Goal: Information Seeking & Learning: Learn about a topic

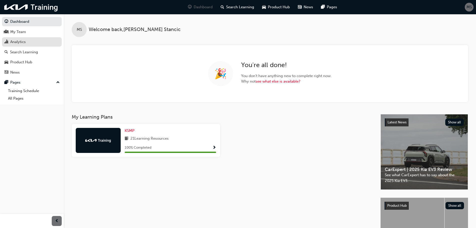
click at [21, 41] on div "Analytics" at bounding box center [18, 42] width 16 height 6
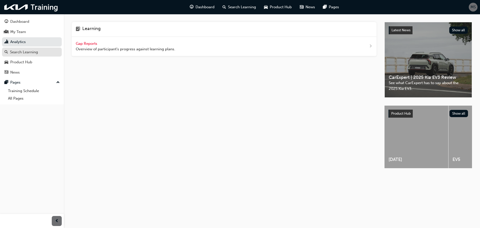
click at [23, 50] on div "Search Learning" at bounding box center [24, 52] width 28 height 6
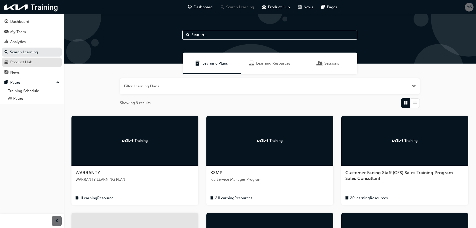
click at [30, 62] on div "Product Hub" at bounding box center [21, 62] width 22 height 6
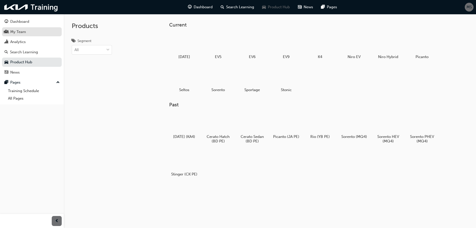
click at [22, 34] on div "My Team" at bounding box center [18, 32] width 16 height 6
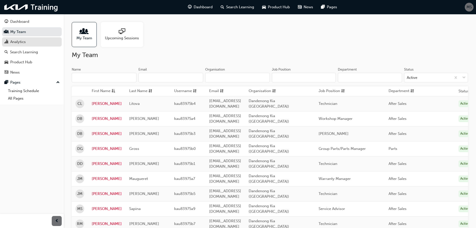
click at [12, 40] on div "Analytics" at bounding box center [18, 42] width 16 height 6
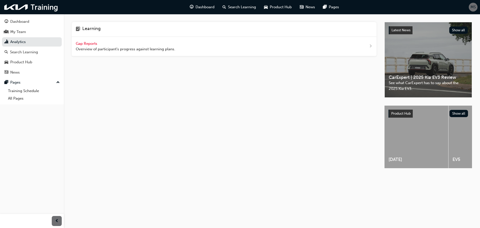
click at [89, 42] on span "Gap Reports" at bounding box center [87, 43] width 23 height 5
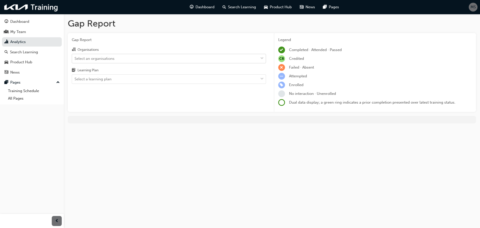
click at [171, 58] on div "Select an organisations" at bounding box center [165, 58] width 186 height 9
click at [75, 58] on input "Organisations Select an organisations" at bounding box center [75, 58] width 1 height 4
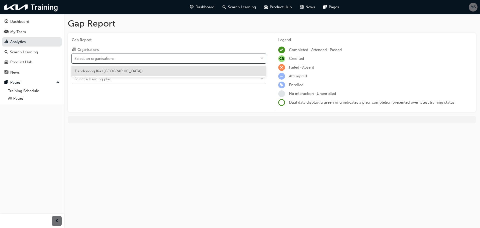
click at [159, 68] on div "Dandenong Kia ([GEOGRAPHIC_DATA])" at bounding box center [169, 71] width 194 height 10
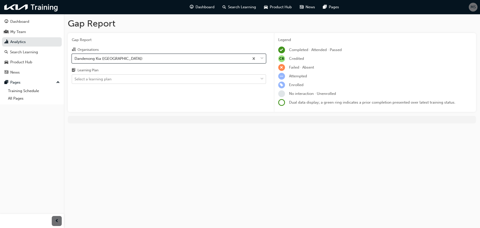
click at [145, 79] on div "Select a learning plan" at bounding box center [165, 79] width 186 height 9
click at [75, 79] on input "Learning Plan Select a learning plan" at bounding box center [75, 79] width 1 height 4
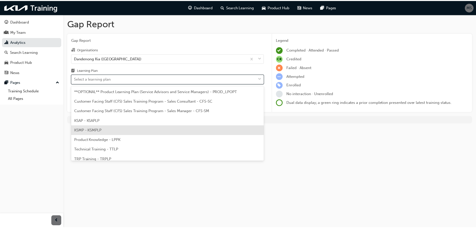
scroll to position [14, 0]
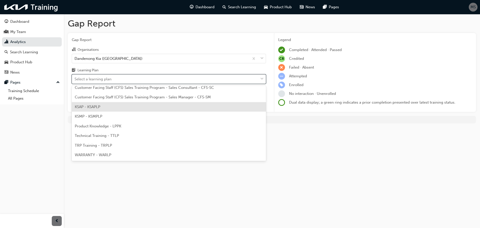
click at [98, 109] on span "KSAP - KSAPLP" at bounding box center [88, 107] width 26 height 5
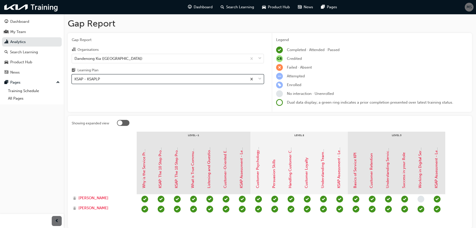
click at [95, 81] on div "KSAP - KSAPLP" at bounding box center [88, 79] width 26 height 6
click at [75, 81] on input "Learning Plan option KSAP - KSAPLP, selected. 0 results available. Select is fo…" at bounding box center [75, 79] width 1 height 4
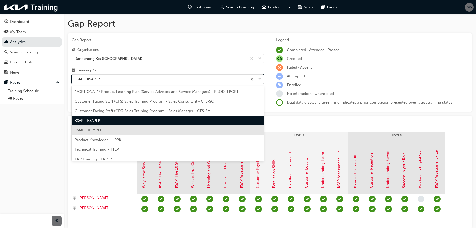
click at [92, 128] on span "KSMP - KSMPLP" at bounding box center [89, 130] width 28 height 5
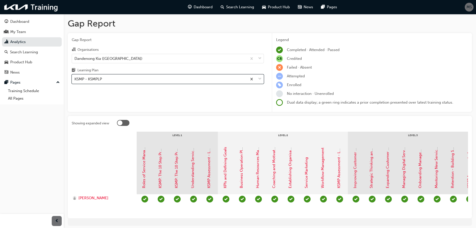
scroll to position [0, 26]
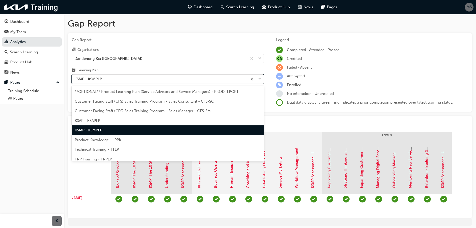
click at [105, 79] on div "KSMP - KSMPLP" at bounding box center [159, 79] width 175 height 9
click at [75, 79] on input "Learning Plan option KSMP - KSMPLP, selected. option KSMP - KSMPLP focused, 5 o…" at bounding box center [75, 79] width 1 height 4
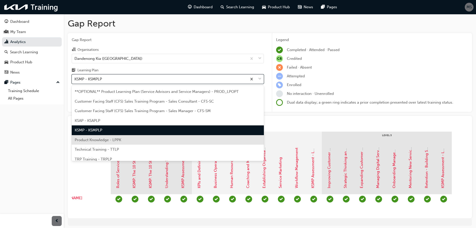
click at [107, 140] on span "Product Knowledge - LPPK" at bounding box center [98, 140] width 47 height 5
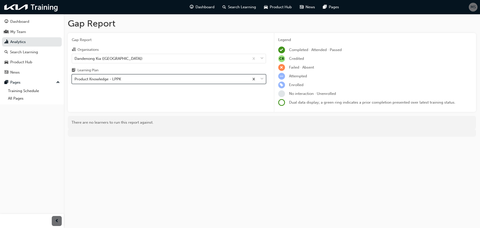
click at [105, 80] on div "Product Knowledge - LPPK" at bounding box center [98, 79] width 47 height 6
click at [75, 80] on input "Learning Plan option Product Knowledge - LPPK, selected. 0 results available. S…" at bounding box center [75, 79] width 1 height 4
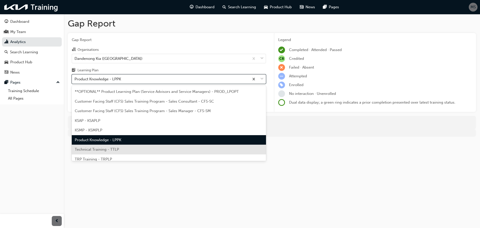
click at [101, 149] on span "Technical Training - TTLP" at bounding box center [97, 149] width 44 height 5
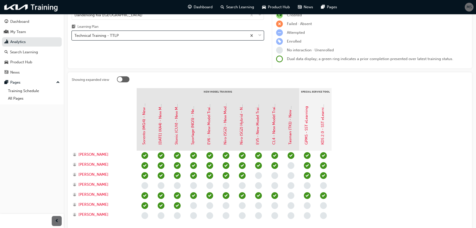
scroll to position [50, 0]
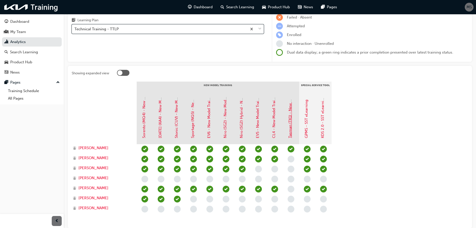
click at [291, 121] on link "Tasman (TK1) - New Model Training - eLearning" at bounding box center [290, 96] width 5 height 83
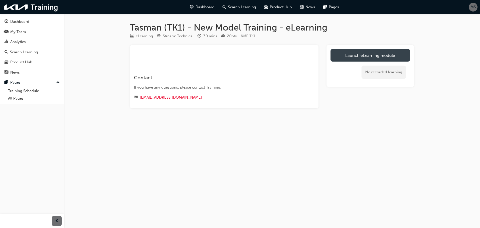
click at [337, 56] on link "Launch eLearning module" at bounding box center [371, 55] width 80 height 13
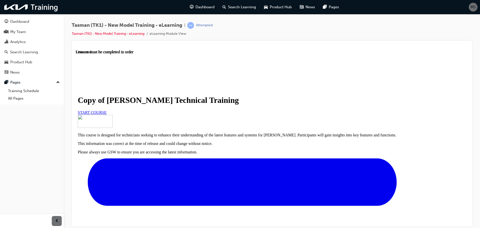
click at [107, 114] on span "START COURSE" at bounding box center [92, 112] width 29 height 4
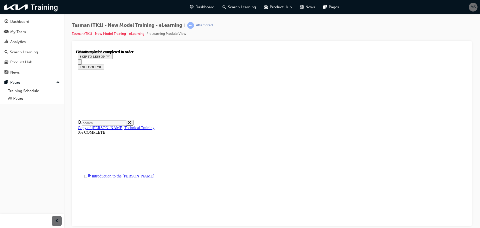
scroll to position [118, 0]
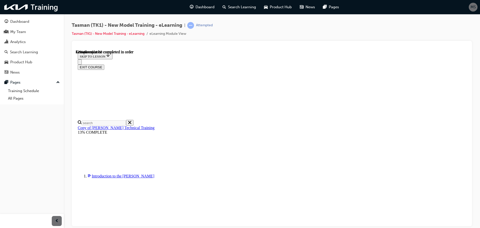
scroll to position [193, 0]
drag, startPoint x: 195, startPoint y: 113, endPoint x: 189, endPoint y: 114, distance: 5.8
